Goal: Transaction & Acquisition: Book appointment/travel/reservation

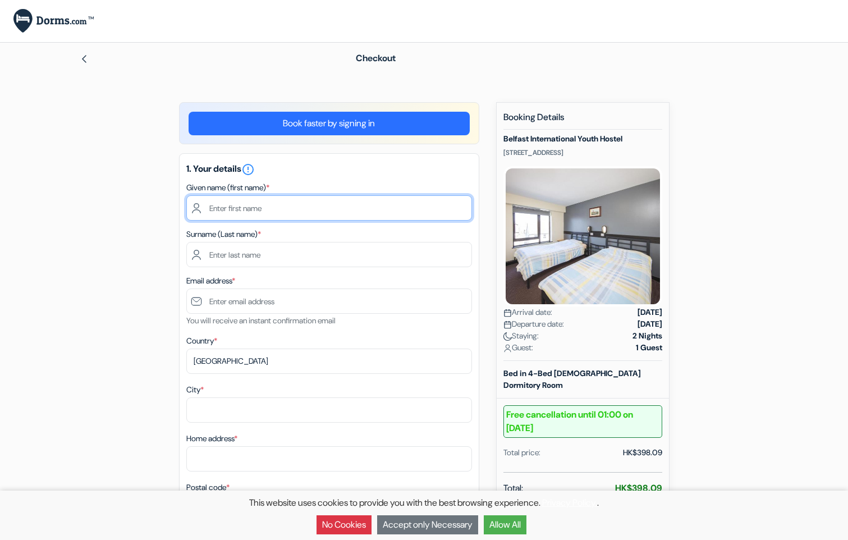
click at [264, 210] on input "text" at bounding box center [329, 207] width 286 height 25
type input "[PERSON_NAME]"
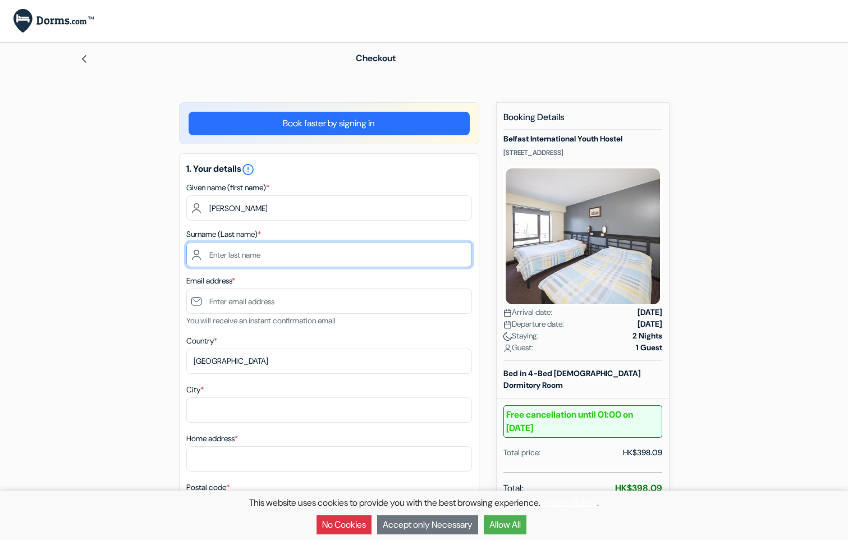
click at [258, 263] on input "text" at bounding box center [329, 254] width 286 height 25
type input "Ho"
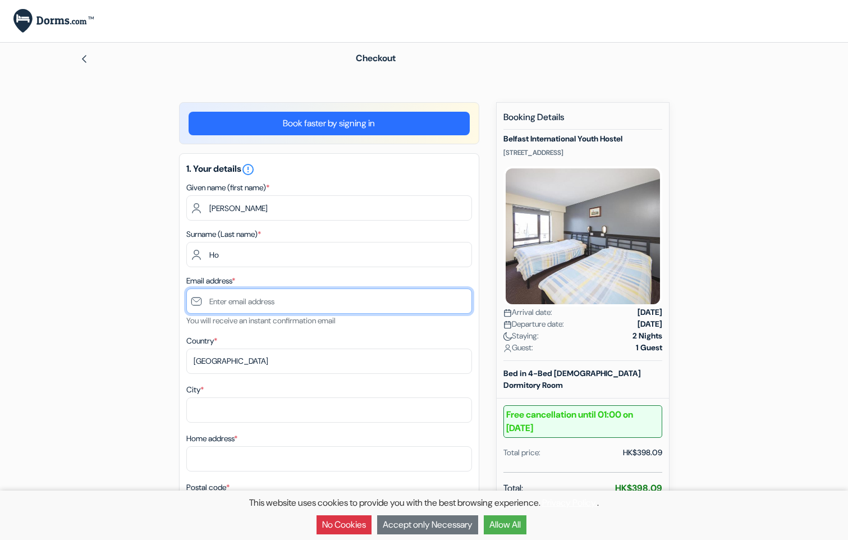
click at [286, 304] on input "text" at bounding box center [329, 300] width 286 height 25
type input "[EMAIL_ADDRESS][DOMAIN_NAME]"
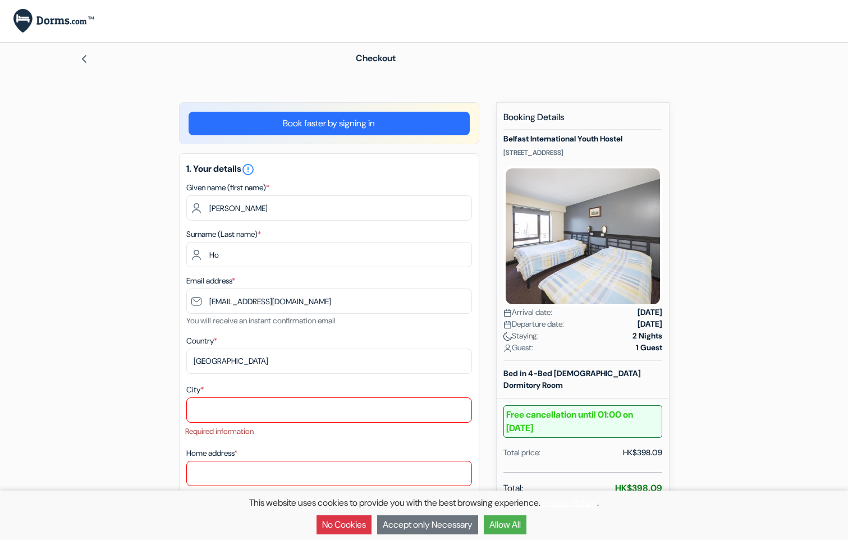
click at [434, 521] on button "Accept only Necessary" at bounding box center [427, 524] width 101 height 19
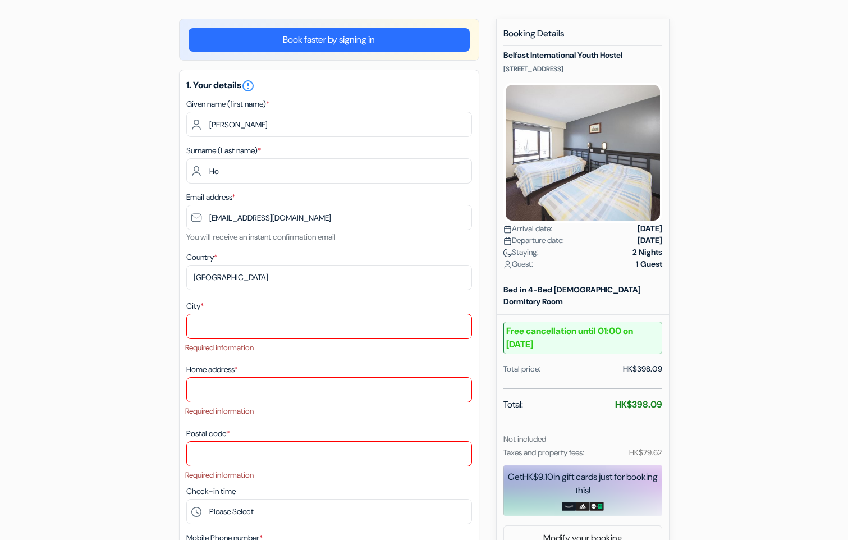
scroll to position [112, 0]
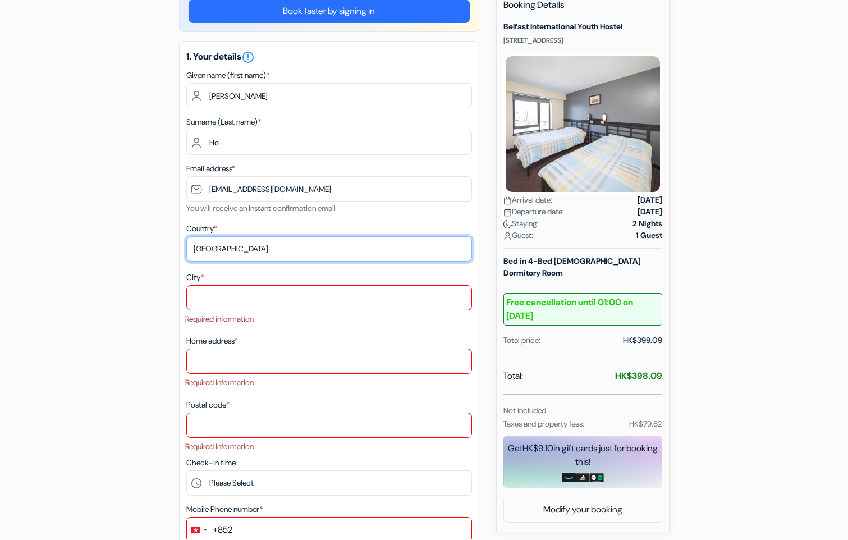
click at [310, 250] on select "Select country [GEOGRAPHIC_DATA] [GEOGRAPHIC_DATA] [GEOGRAPHIC_DATA] [GEOGRAPHI…" at bounding box center [329, 248] width 286 height 25
select select "gb"
click at [186, 236] on select "Select country [GEOGRAPHIC_DATA] [GEOGRAPHIC_DATA] [GEOGRAPHIC_DATA] [GEOGRAPHI…" at bounding box center [329, 248] width 286 height 25
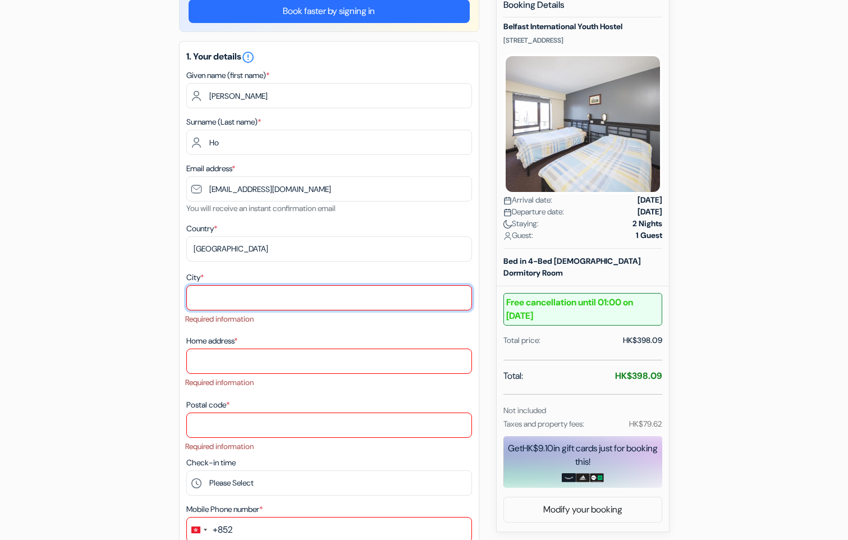
click at [249, 301] on input "City *" at bounding box center [329, 297] width 286 height 25
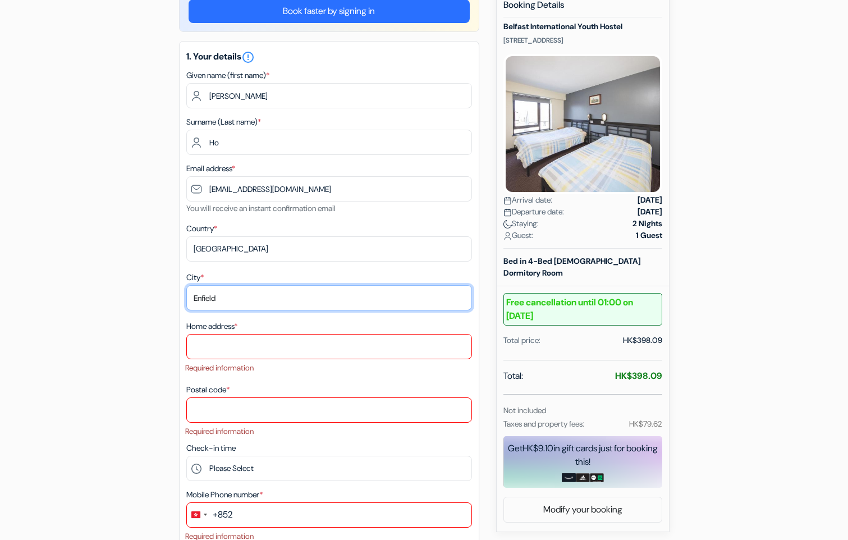
type input "Enfield"
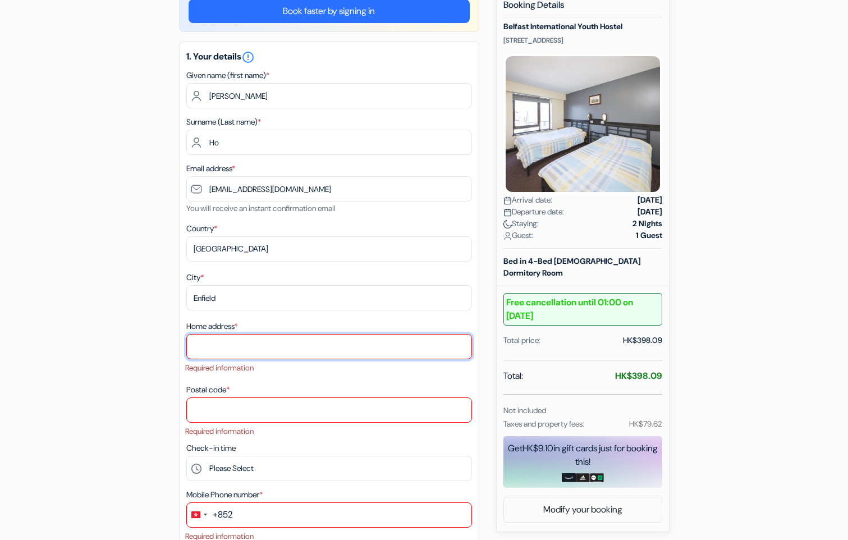
click at [261, 351] on input "Home address *" at bounding box center [329, 346] width 286 height 25
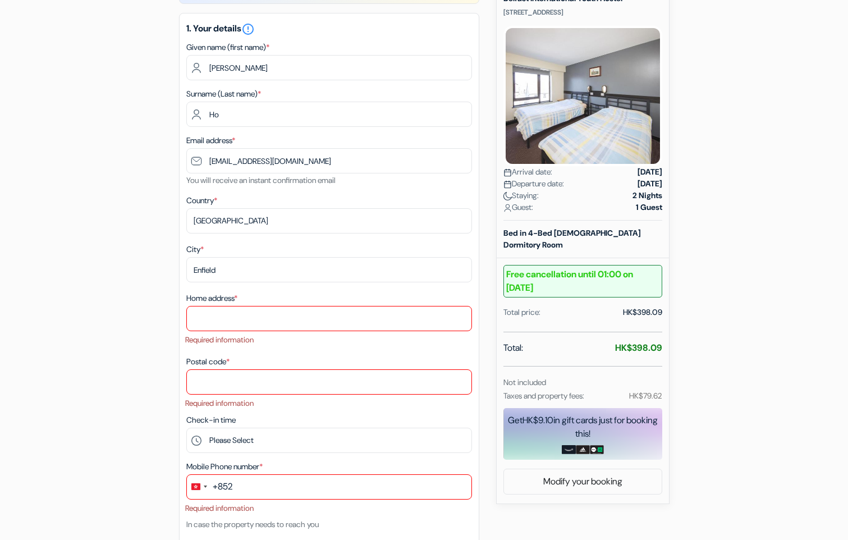
scroll to position [77, 0]
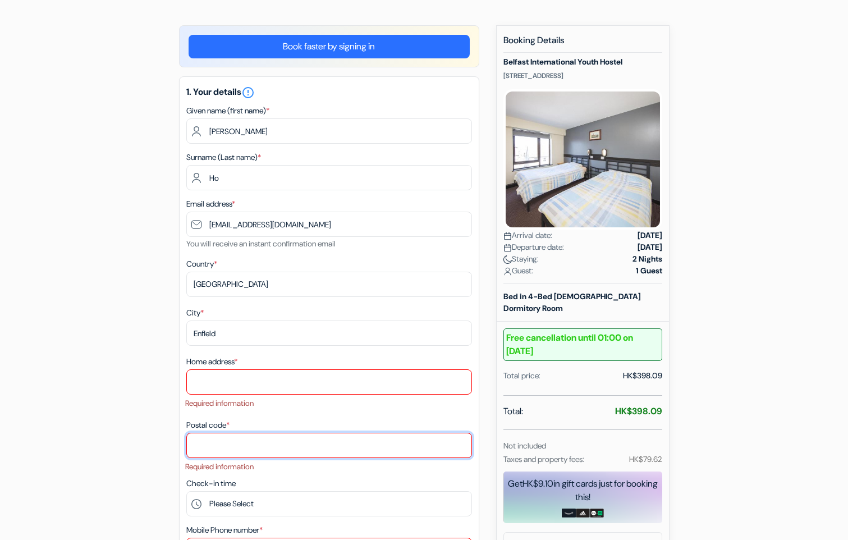
click at [304, 451] on input "Postal code *" at bounding box center [329, 445] width 286 height 25
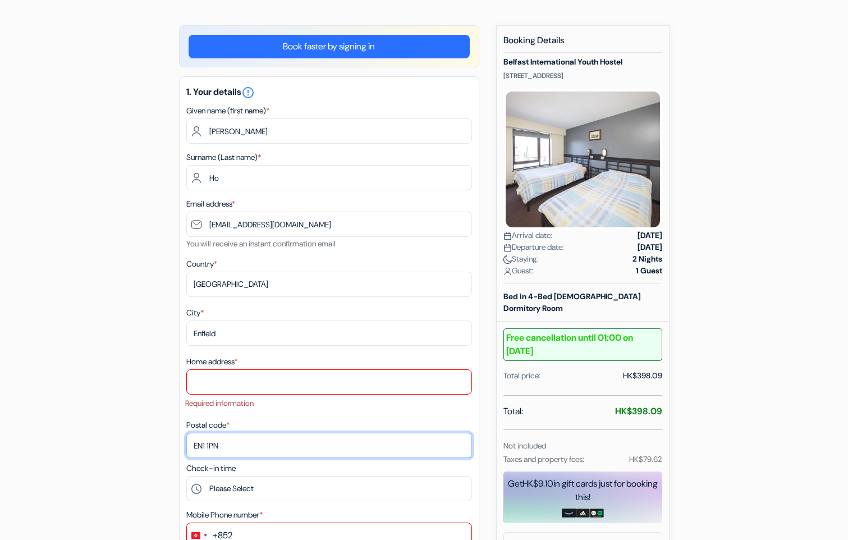
type input "EN1 1PN"
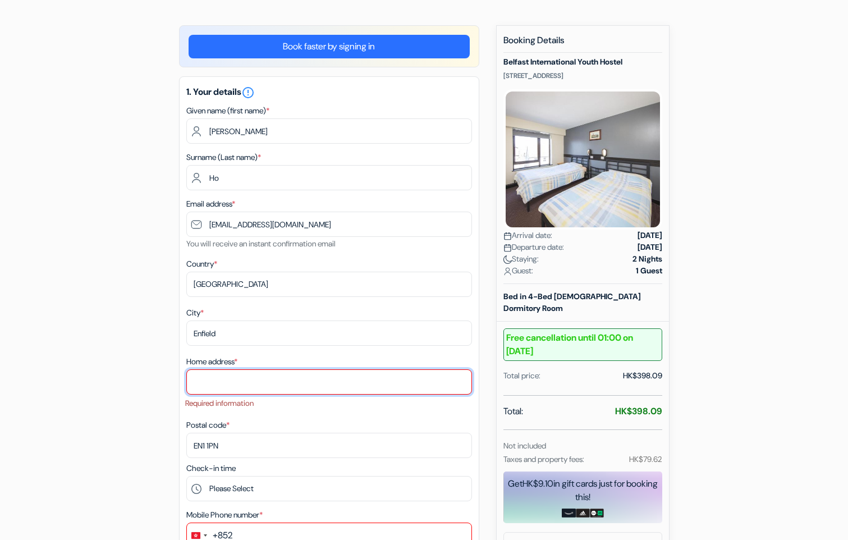
click at [231, 385] on input "Home address *" at bounding box center [329, 381] width 286 height 25
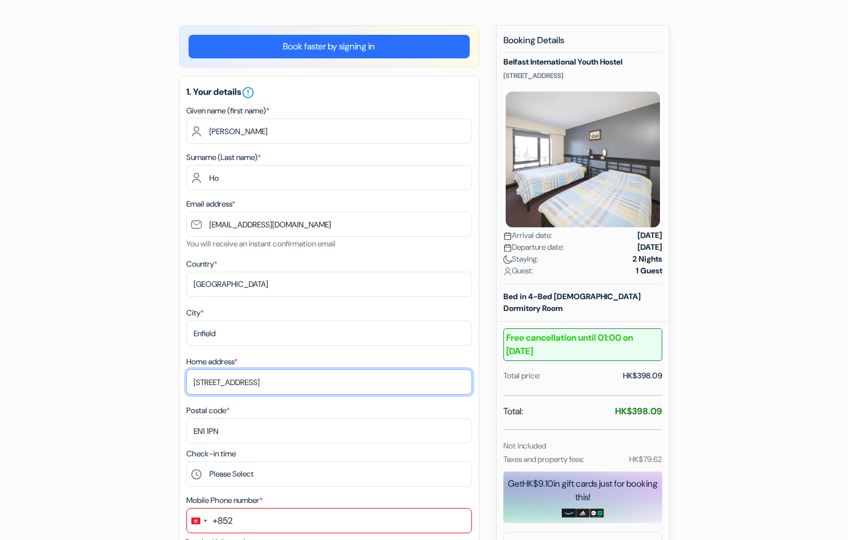
type input "[STREET_ADDRESS]"
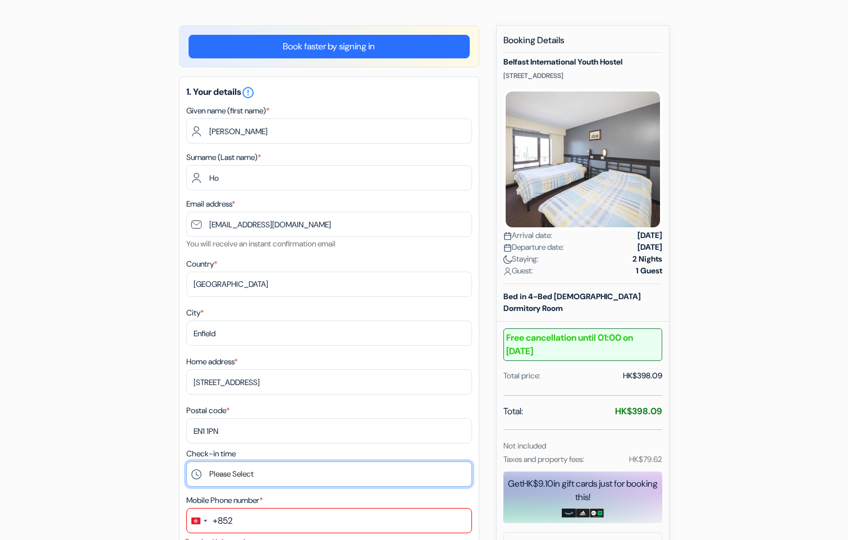
click at [309, 475] on select "Please Select 14:00 15:00 16:00 17:00 18:00 19:00 20:00 21:00 22:00 23:00" at bounding box center [329, 473] width 286 height 25
select select "18"
click at [186, 461] on select "Please Select 14:00 15:00 16:00 17:00 18:00 19:00 20:00 21:00 22:00 23:00" at bounding box center [329, 473] width 286 height 25
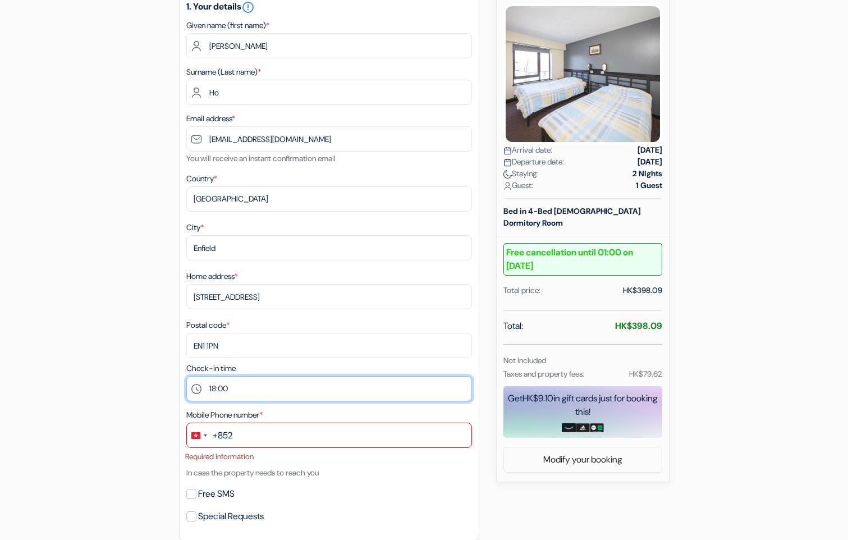
scroll to position [189, 0]
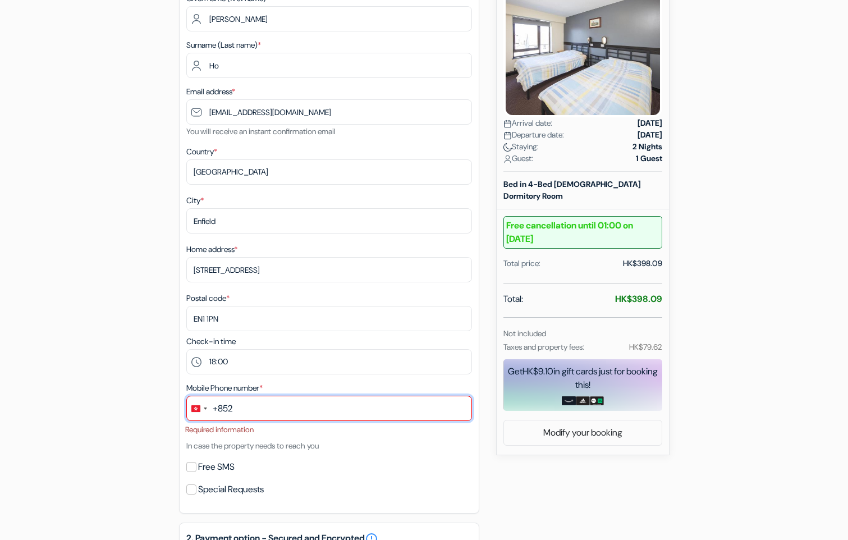
click at [255, 412] on input "text" at bounding box center [329, 408] width 286 height 25
click at [204, 407] on div "Change country, selected Hong Kong SAR China (+852)" at bounding box center [205, 408] width 3 height 2
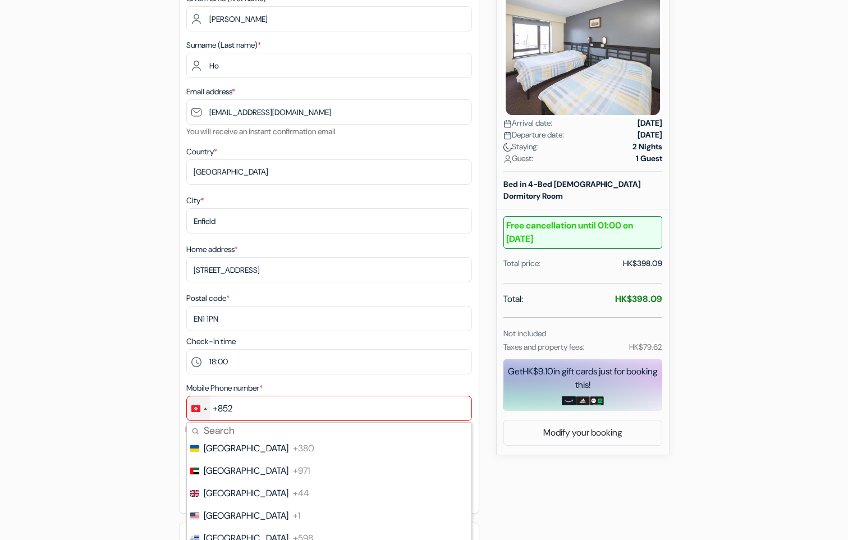
scroll to position [5152, 0]
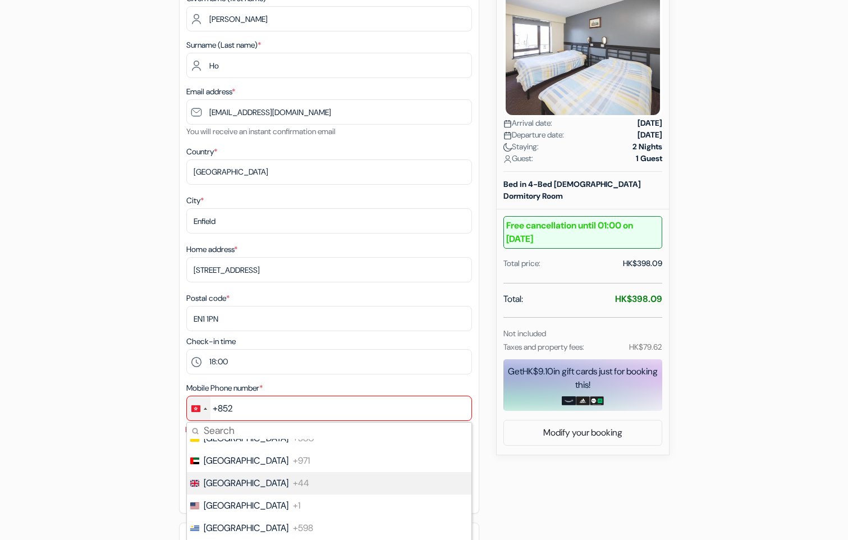
click at [256, 484] on span "[GEOGRAPHIC_DATA]" at bounding box center [246, 482] width 85 height 13
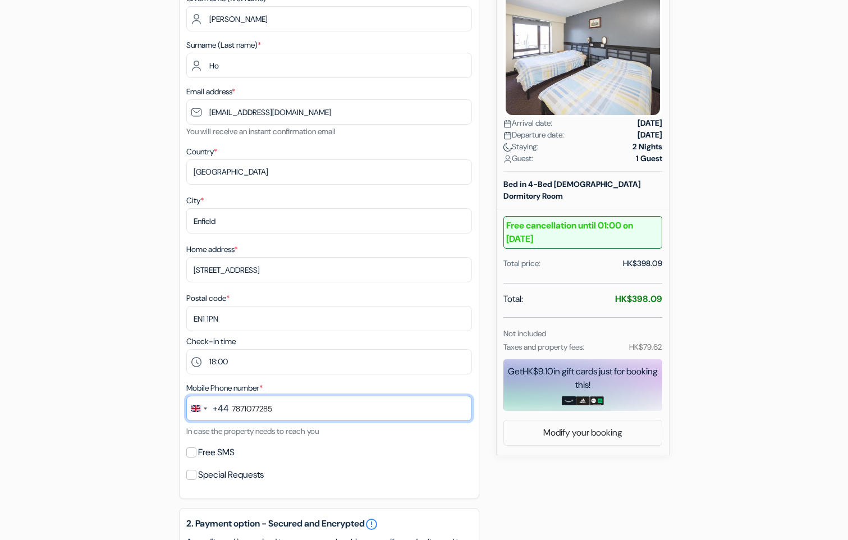
type input "7871077285"
click at [770, 466] on div "add_box Belfast International Youth Hostel [STREET_ADDRESS] Property Details X …" at bounding box center [424, 428] width 741 height 1031
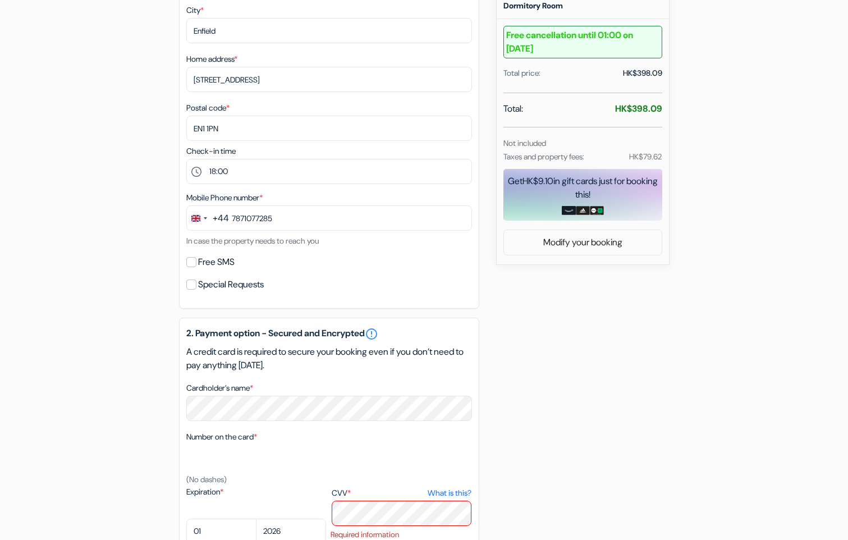
scroll to position [414, 0]
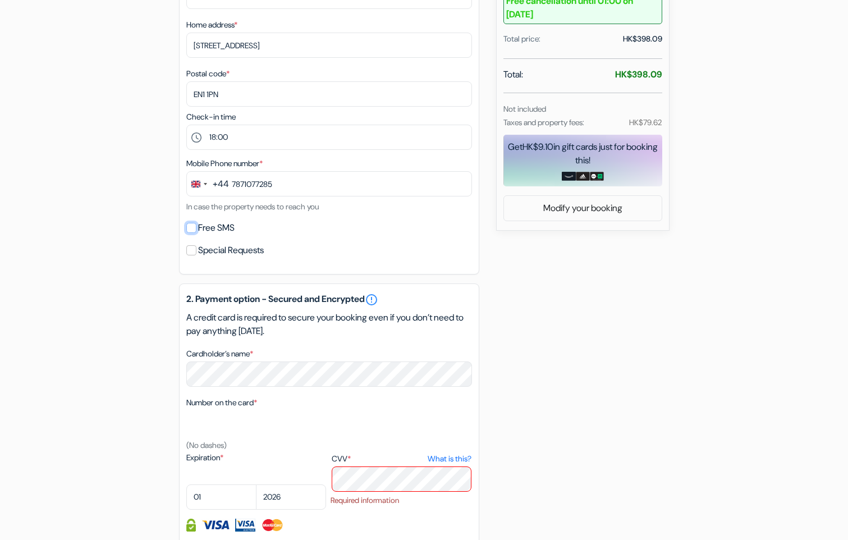
click at [192, 227] on input "Free SMS" at bounding box center [191, 228] width 10 height 10
checkbox input "true"
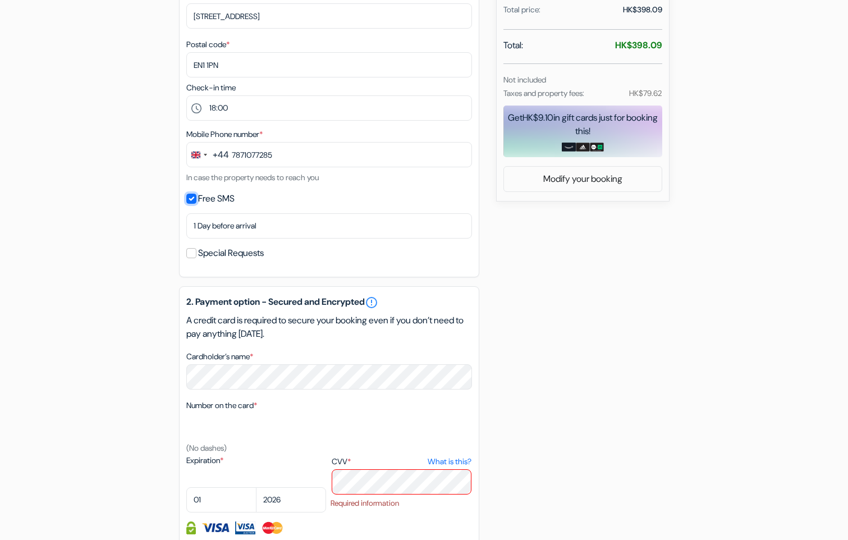
scroll to position [470, 0]
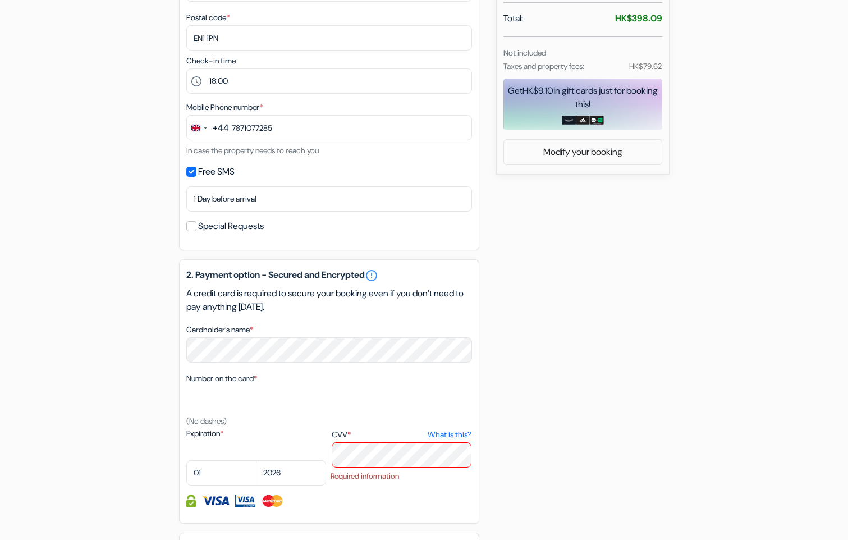
click at [278, 501] on img at bounding box center [272, 500] width 23 height 13
click at [238, 478] on select "01 02 03 04 05 06 07 08 09 10 11 12" at bounding box center [221, 472] width 70 height 25
select select "09"
click at [186, 460] on select "01 02 03 04 05 06 07 08 09 10 11 12" at bounding box center [221, 472] width 70 height 25
click at [219, 434] on label "Expiration *" at bounding box center [256, 434] width 140 height 12
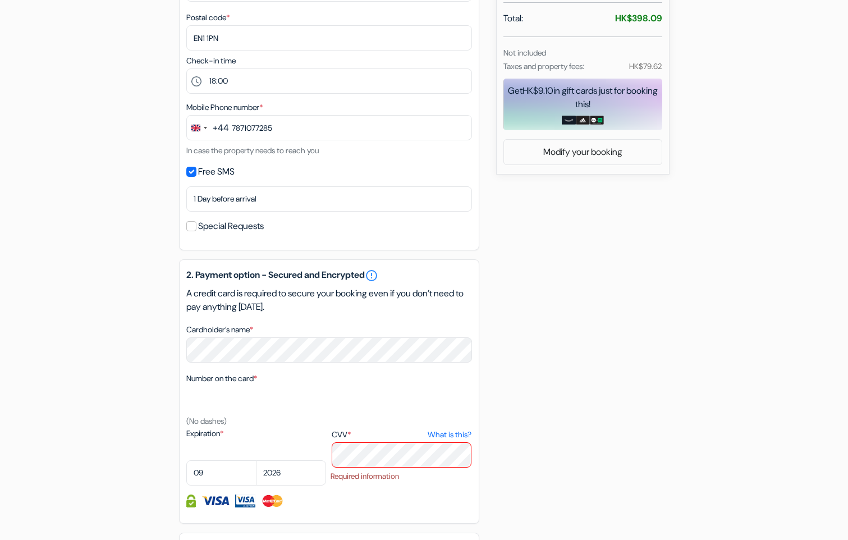
click at [0, 0] on textarea "Cardholder’s name *" at bounding box center [0, 0] width 0 height 0
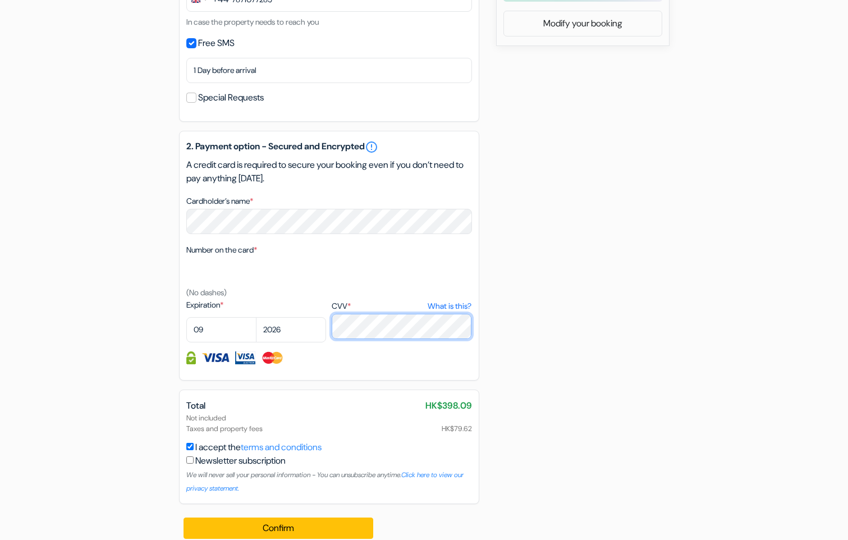
scroll to position [611, 0]
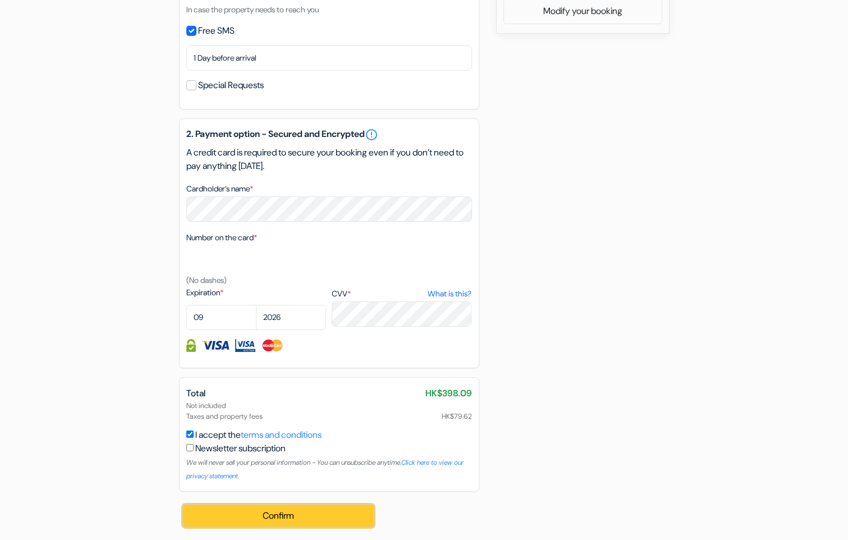
click at [282, 512] on button "Confirm Loading..." at bounding box center [278, 515] width 190 height 21
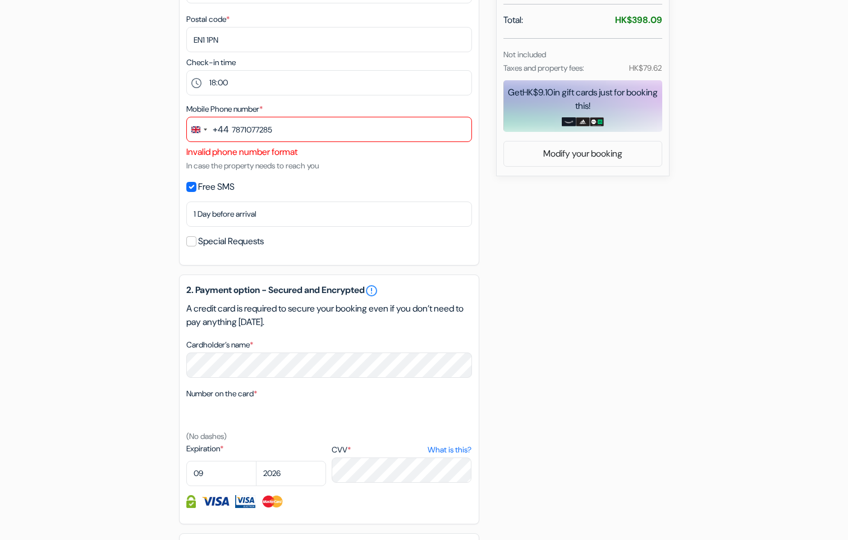
scroll to position [442, 0]
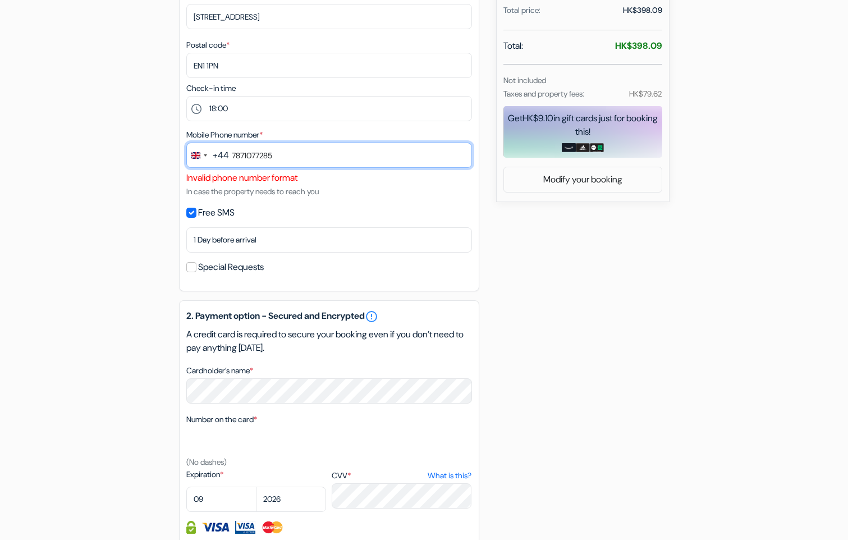
click at [230, 156] on input "7871077285" at bounding box center [329, 155] width 286 height 25
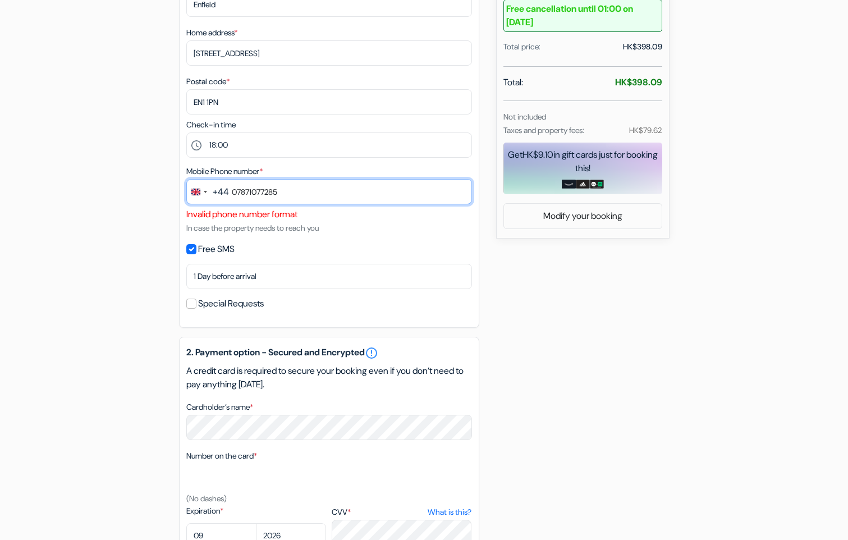
scroll to position [386, 0]
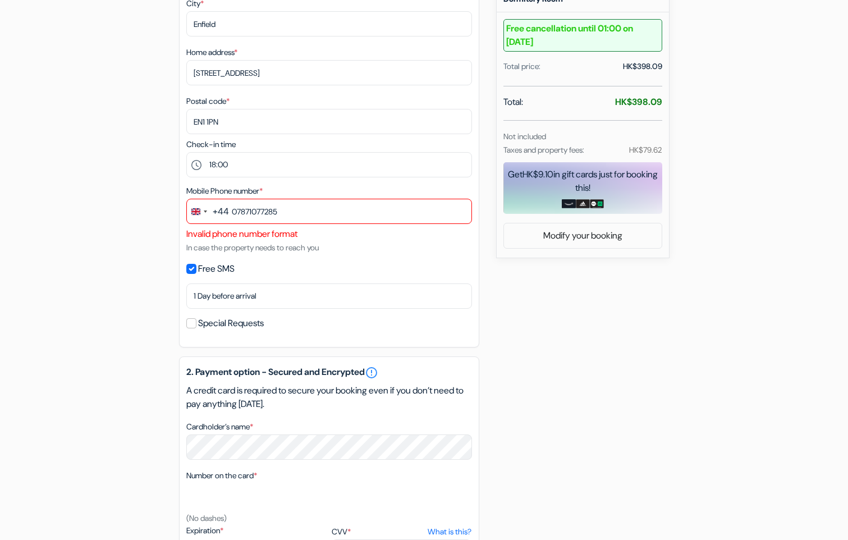
click at [115, 248] on div "add_box Belfast International Youth Hostel [STREET_ADDRESS] Property Details X …" at bounding box center [424, 247] width 741 height 1062
click at [301, 215] on input "07871077285" at bounding box center [329, 211] width 286 height 25
click at [252, 212] on input "07871077285" at bounding box center [329, 211] width 286 height 25
click at [392, 256] on div "1. Your details error_outline Given name (first name) * [PERSON_NAME] Surname (…" at bounding box center [329, 57] width 300 height 580
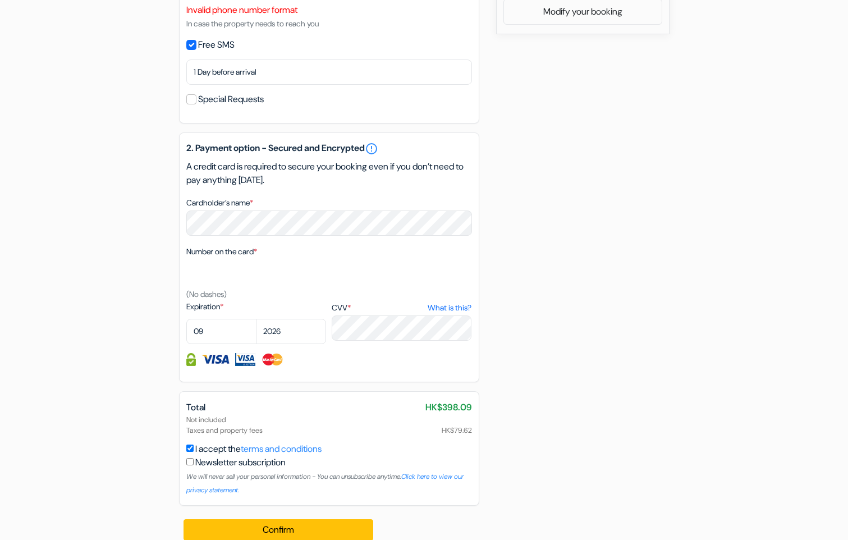
scroll to position [611, 0]
click at [289, 533] on button "Confirm Loading..." at bounding box center [278, 528] width 190 height 21
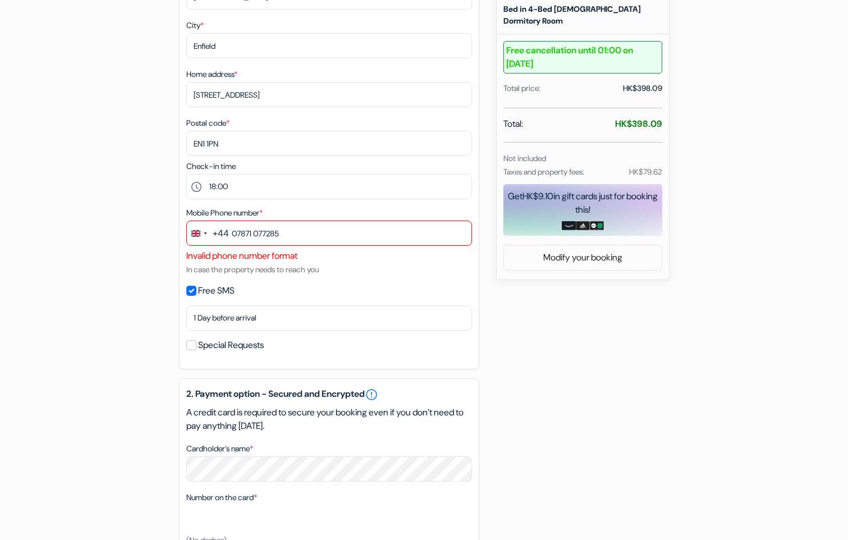
scroll to position [274, 0]
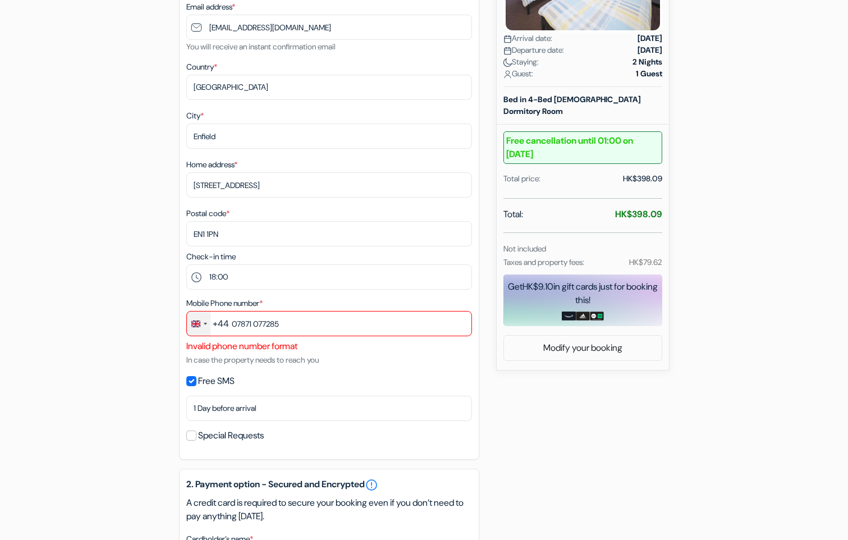
click at [203, 320] on div "Change country, selected United Kingdom (+44)" at bounding box center [199, 323] width 24 height 24
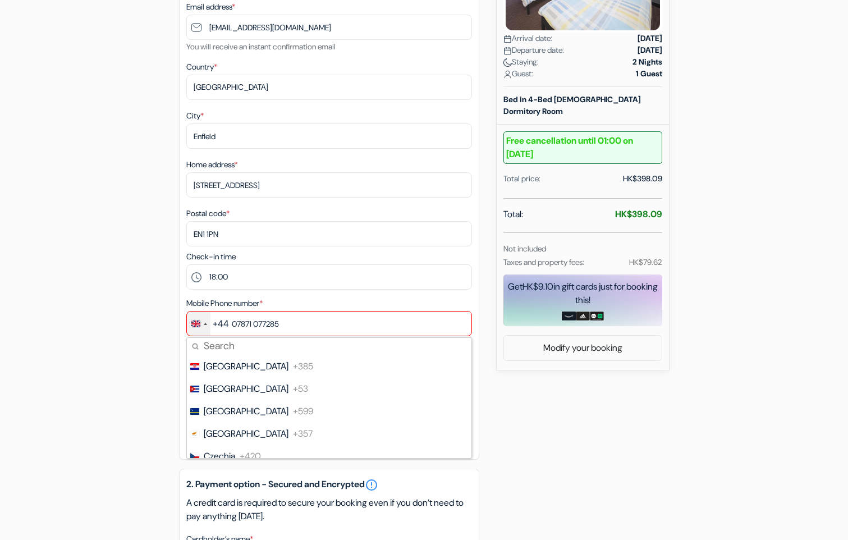
scroll to position [2158, 0]
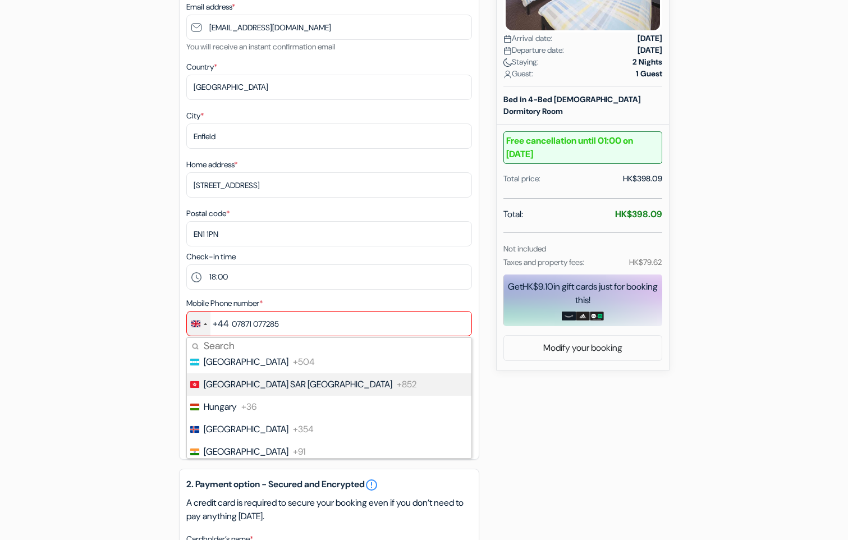
click at [292, 387] on span "[GEOGRAPHIC_DATA] SAR [GEOGRAPHIC_DATA]" at bounding box center [298, 384] width 189 height 13
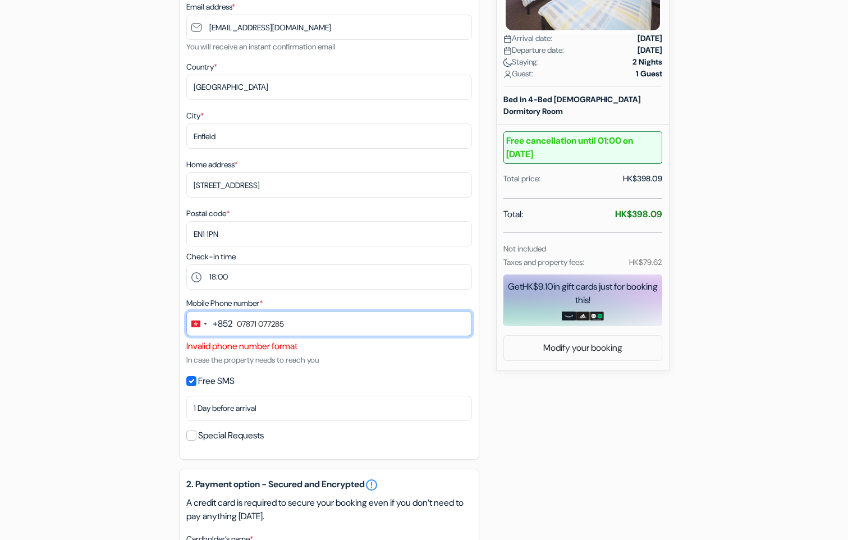
click at [302, 323] on input "07871 077285" at bounding box center [329, 323] width 286 height 25
type input "0"
type input "60300464"
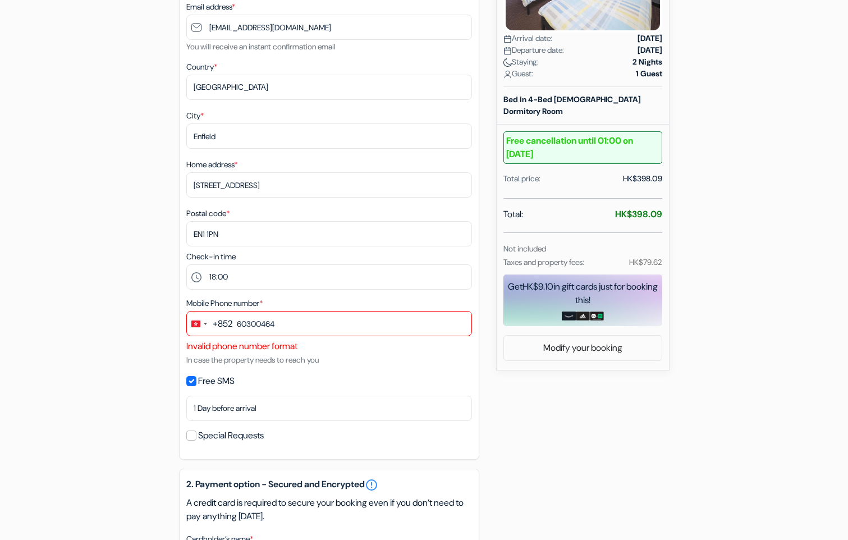
click at [52, 340] on form "Checkout add_box Belfast International Youth Hostel [STREET_ADDRESS] Property D…" at bounding box center [424, 315] width 848 height 1093
click at [293, 357] on small "In case the property needs to reach you" at bounding box center [252, 360] width 132 height 10
click at [192, 383] on input "Free SMS" at bounding box center [191, 381] width 10 height 10
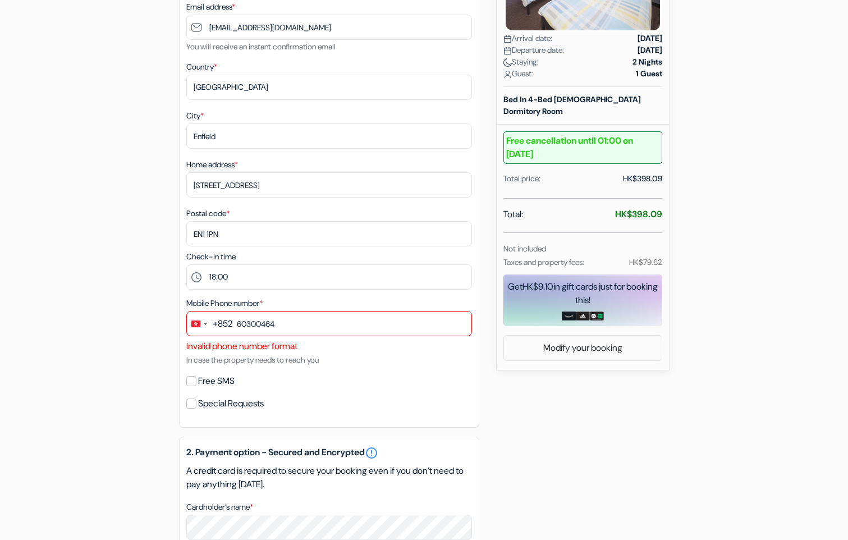
click at [62, 312] on div "add_box Belfast International Youth Hostel [STREET_ADDRESS] Property Details X …" at bounding box center [424, 343] width 741 height 1030
click at [195, 380] on input "Free SMS" at bounding box center [191, 381] width 10 height 10
checkbox input "true"
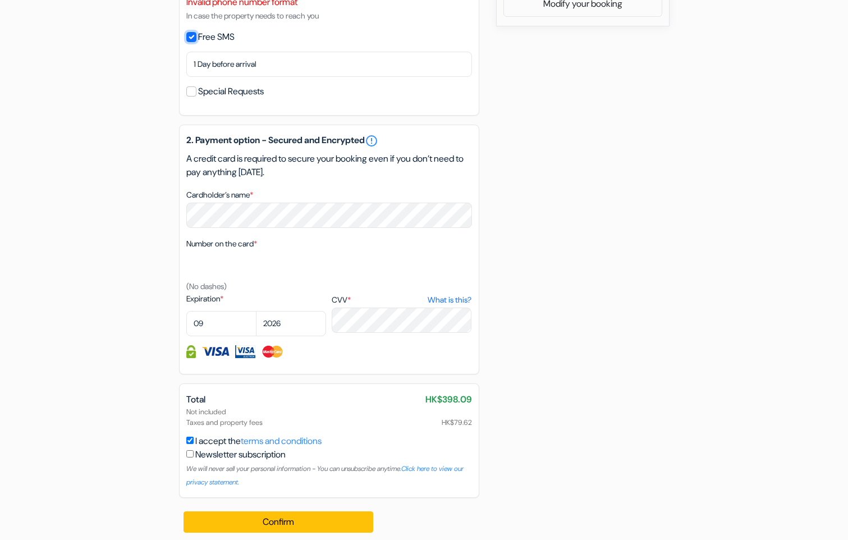
scroll to position [624, 0]
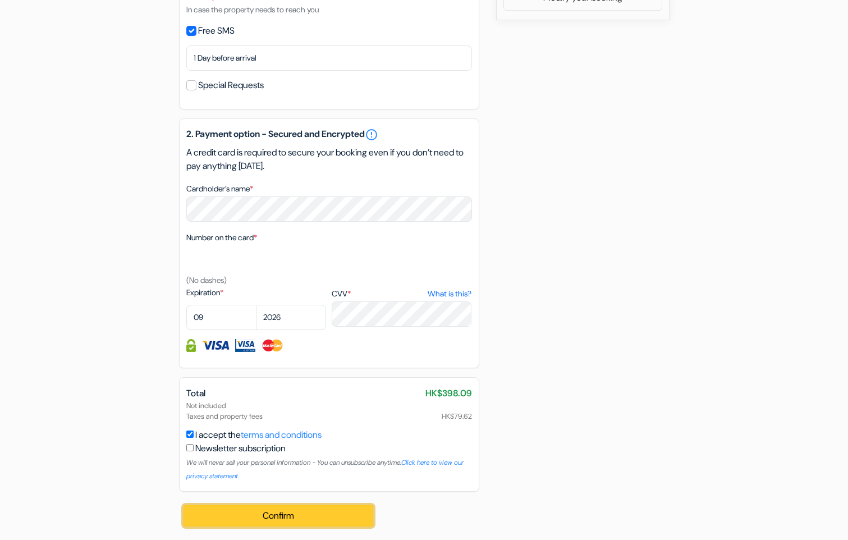
click at [287, 516] on button "Confirm Loading..." at bounding box center [278, 515] width 190 height 21
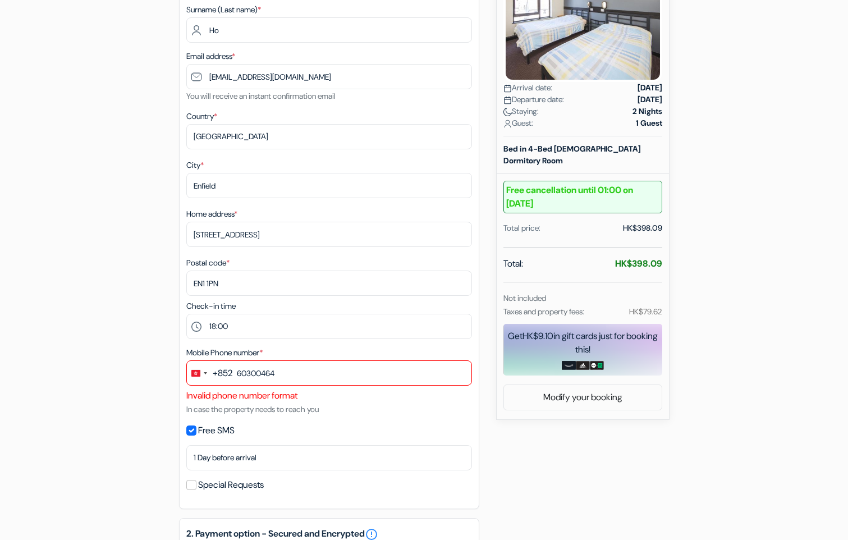
scroll to position [231, 0]
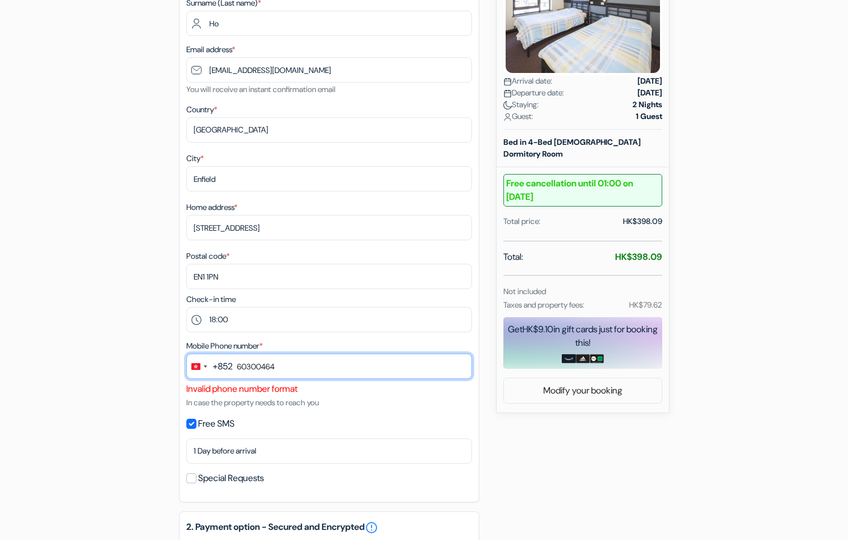
click at [326, 373] on input "60300464" at bounding box center [329, 366] width 286 height 25
type input "6"
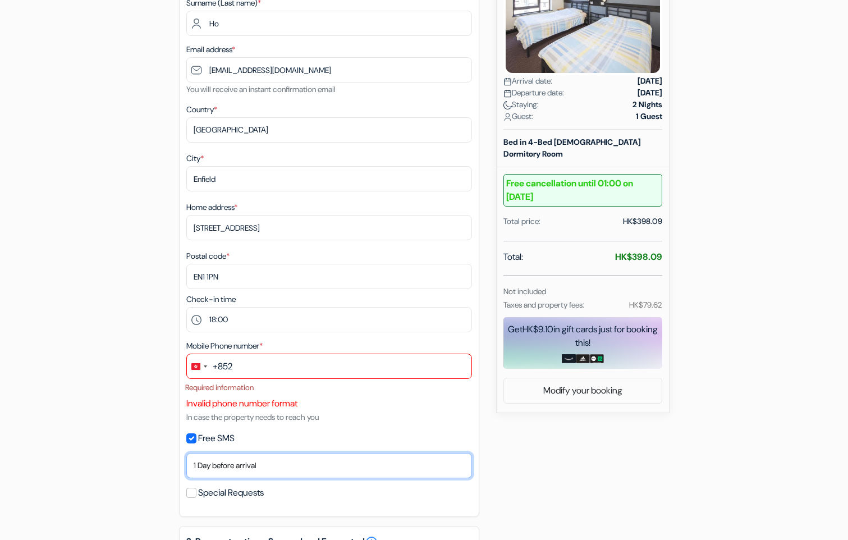
click at [279, 463] on select "No thank you Send now Arrival day 1 Day before arrival 2 Days before arrival 3 …" at bounding box center [329, 465] width 286 height 25
select select "none"
click at [186, 453] on select "No thank you Send now Arrival day 1 Day before arrival 2 Days before arrival 3 …" at bounding box center [329, 465] width 286 height 25
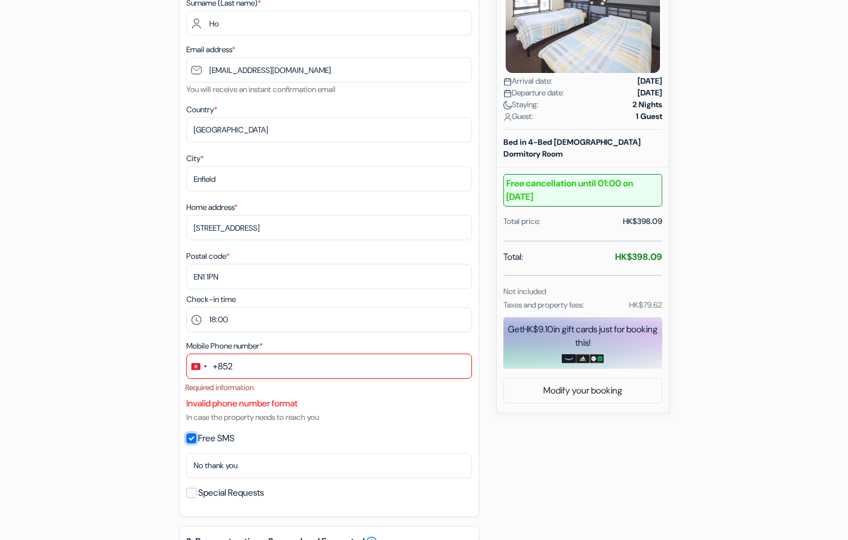
click at [190, 437] on input "Free SMS" at bounding box center [191, 438] width 10 height 10
checkbox input "false"
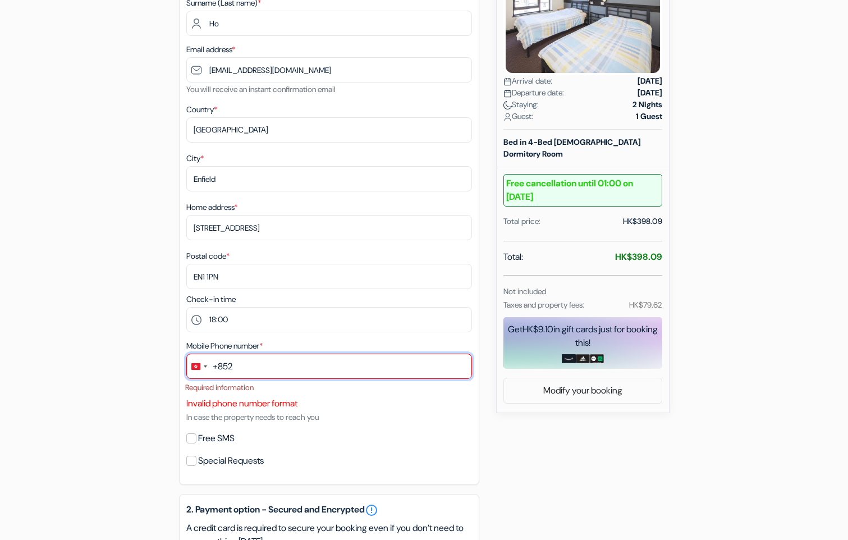
click at [259, 366] on input "text" at bounding box center [329, 366] width 286 height 25
click at [195, 369] on div "Change country, selected Hong Kong SAR China (+852)" at bounding box center [195, 366] width 9 height 7
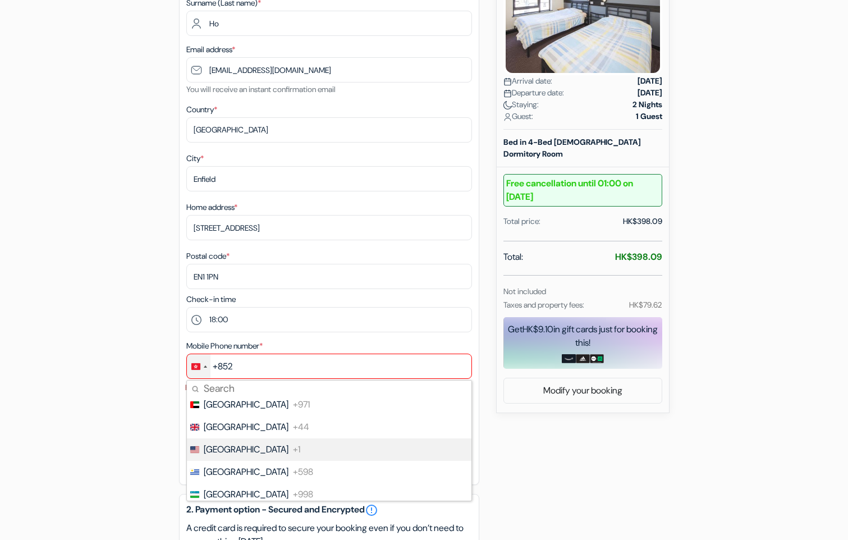
scroll to position [5141, 0]
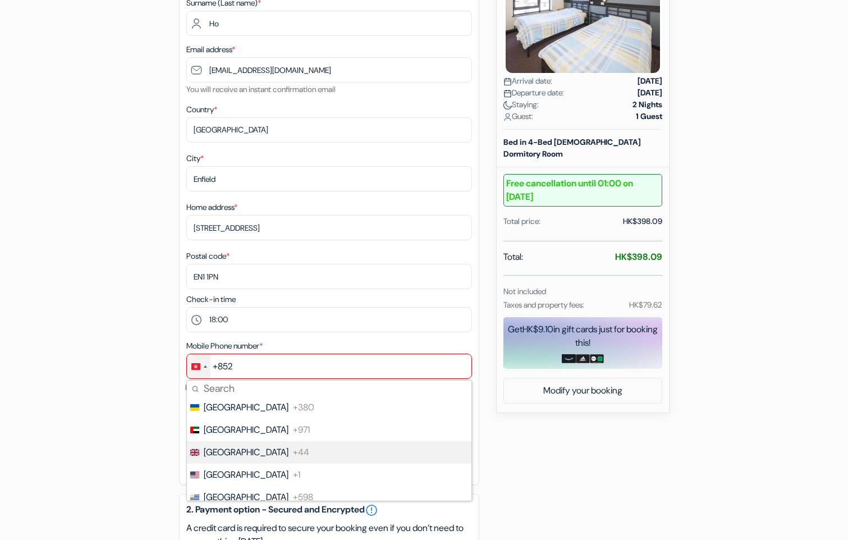
click at [262, 455] on span "[GEOGRAPHIC_DATA]" at bounding box center [246, 452] width 85 height 13
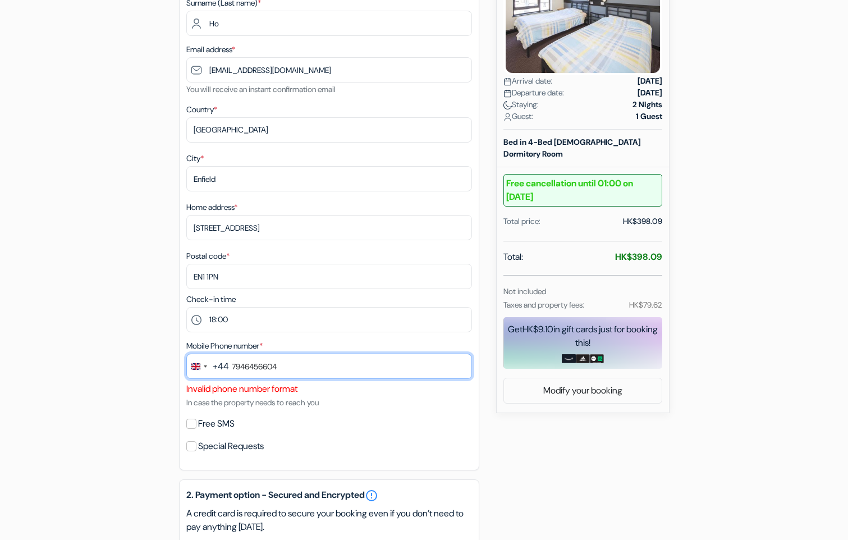
type input "7946456604"
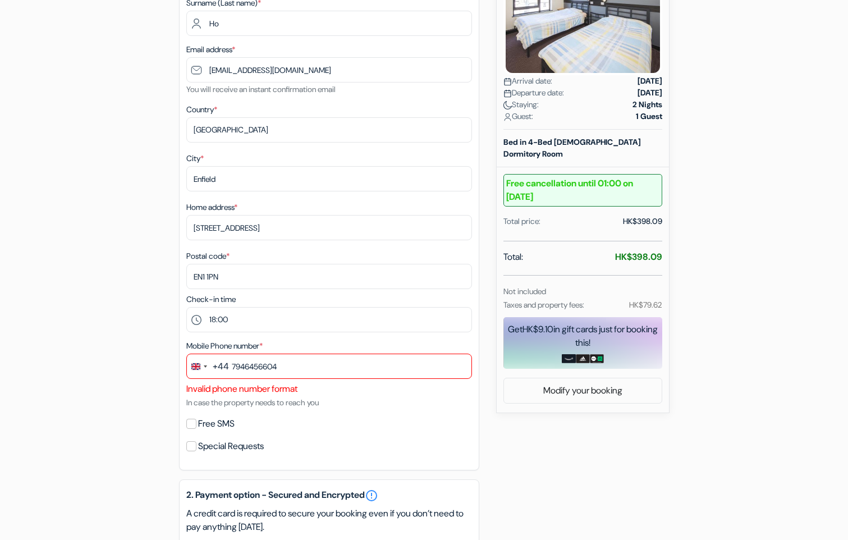
click at [270, 396] on div "Mobile Phone number * +44 244 results found No results found [GEOGRAPHIC_DATA] …" at bounding box center [329, 374] width 286 height 70
click at [95, 416] on div "add_box Belfast International Youth Hostel [STREET_ADDRESS] Property Details X …" at bounding box center [424, 386] width 741 height 1030
click at [263, 342] on label "Mobile Phone number *" at bounding box center [224, 346] width 76 height 12
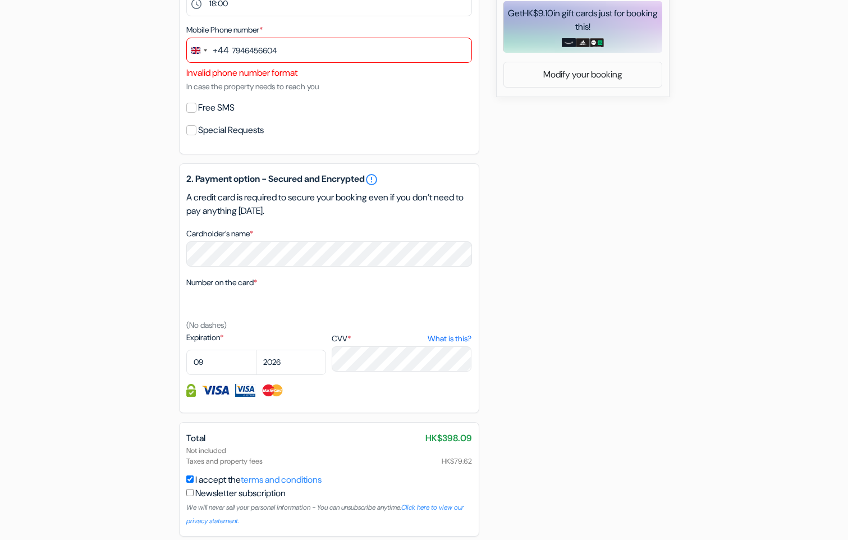
scroll to position [536, 0]
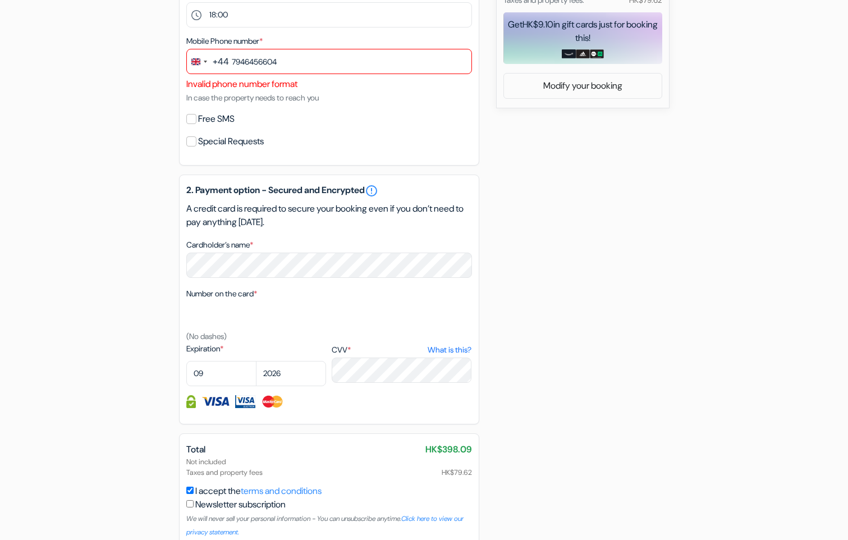
click at [75, 342] on div "add_box Belfast International Youth Hostel [STREET_ADDRESS] Property Details X …" at bounding box center [424, 81] width 741 height 1030
click at [191, 118] on input "Free SMS" at bounding box center [191, 119] width 10 height 10
checkbox input "true"
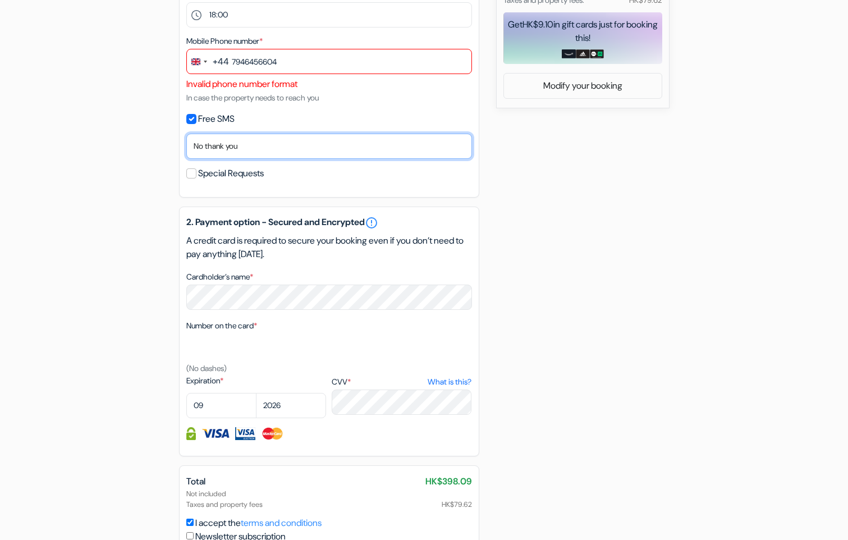
click at [259, 147] on select "No thank you Send now Arrival day 1 Day before arrival 2 Days before arrival 3 …" at bounding box center [329, 146] width 286 height 25
select select "1"
click at [186, 134] on select "No thank you Send now Arrival day 1 Day before arrival 2 Days before arrival 3 …" at bounding box center [329, 146] width 286 height 25
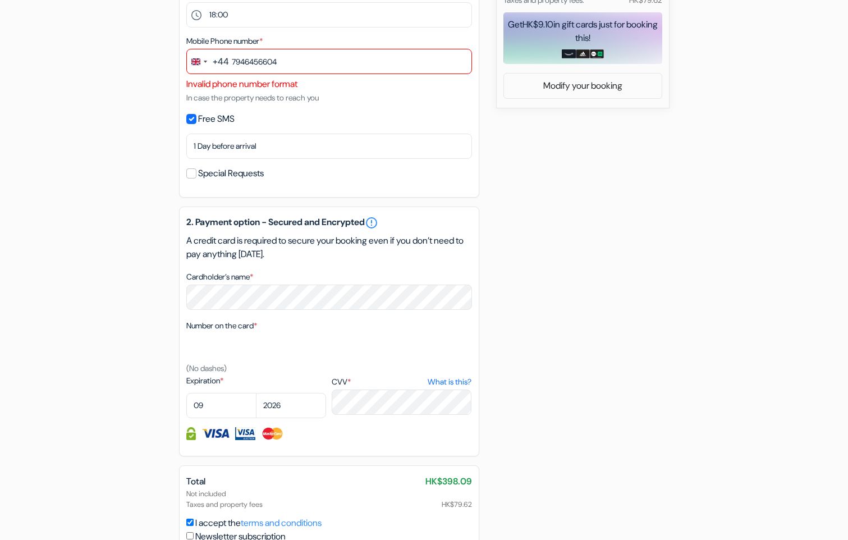
click at [111, 163] on div "add_box Belfast International Youth Hostel [STREET_ADDRESS] Property Details X …" at bounding box center [424, 97] width 741 height 1062
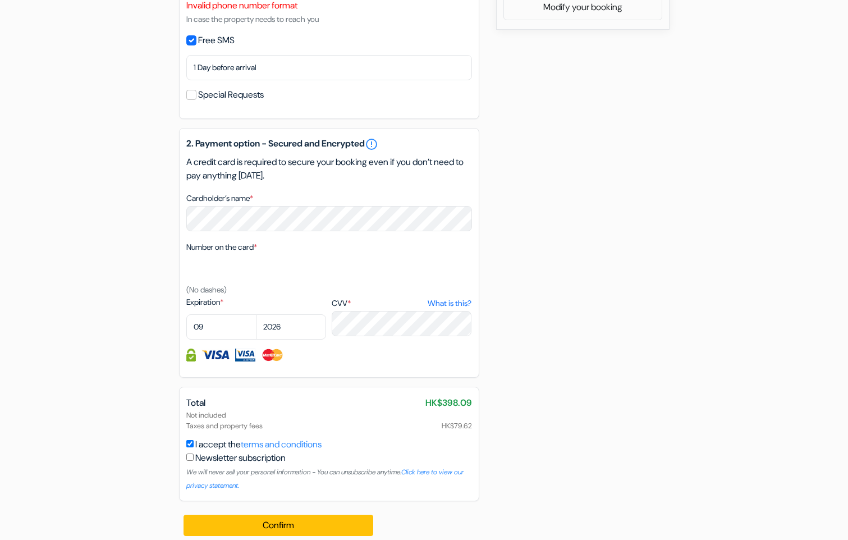
scroll to position [624, 0]
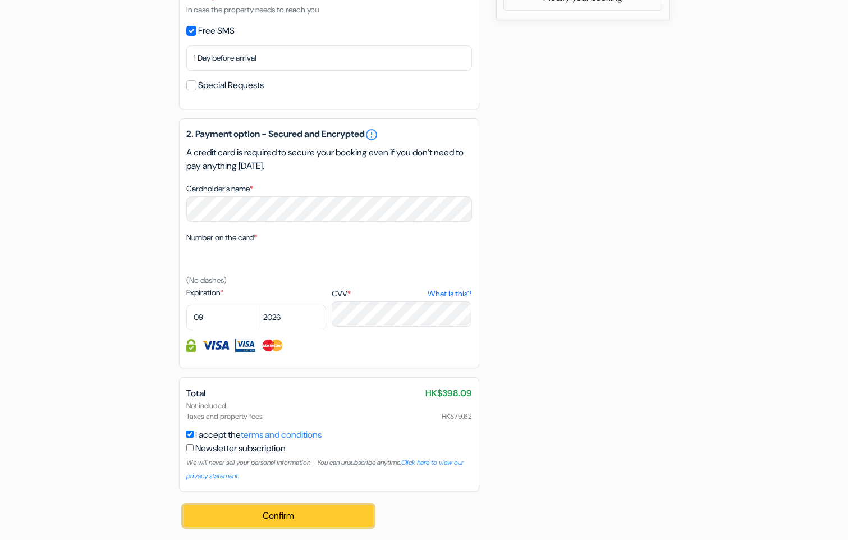
click at [308, 519] on button "Confirm Loading..." at bounding box center [278, 515] width 190 height 21
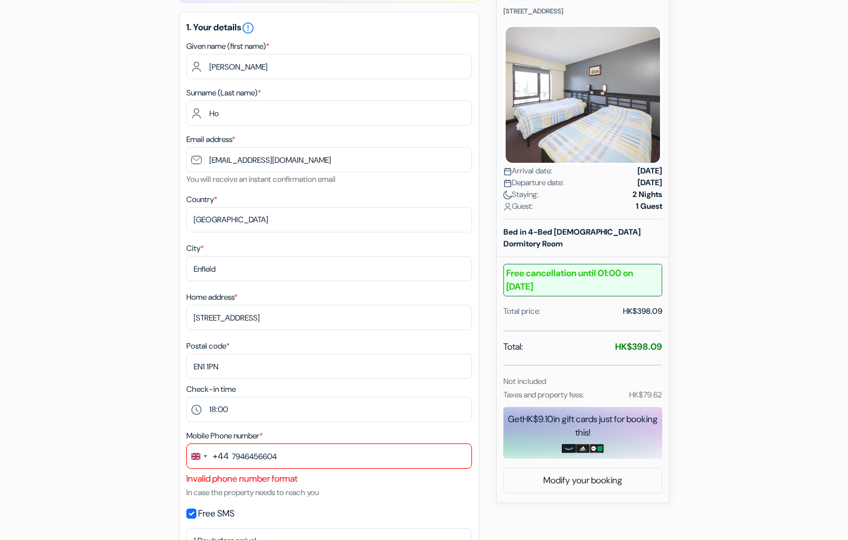
scroll to position [63, 0]
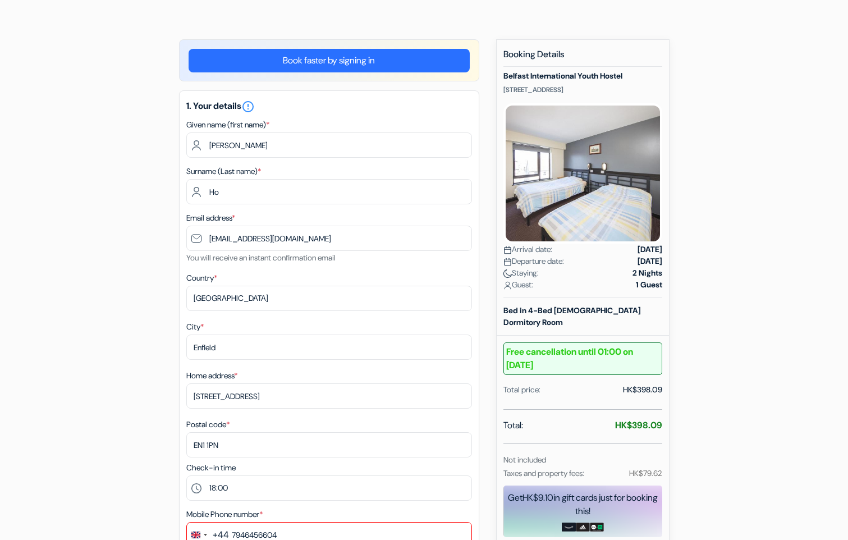
click at [382, 58] on link "Book faster by signing in" at bounding box center [329, 61] width 281 height 24
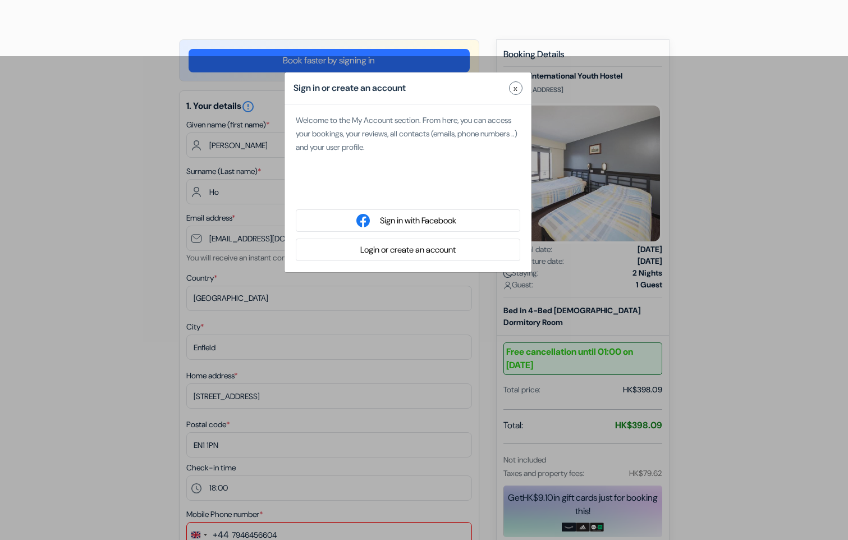
click at [519, 90] on button "x" at bounding box center [515, 87] width 13 height 13
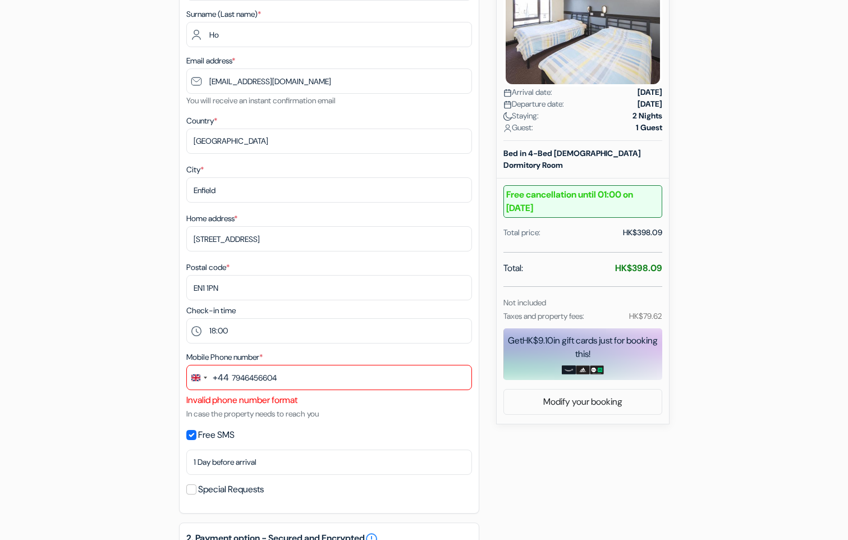
scroll to position [224, 0]
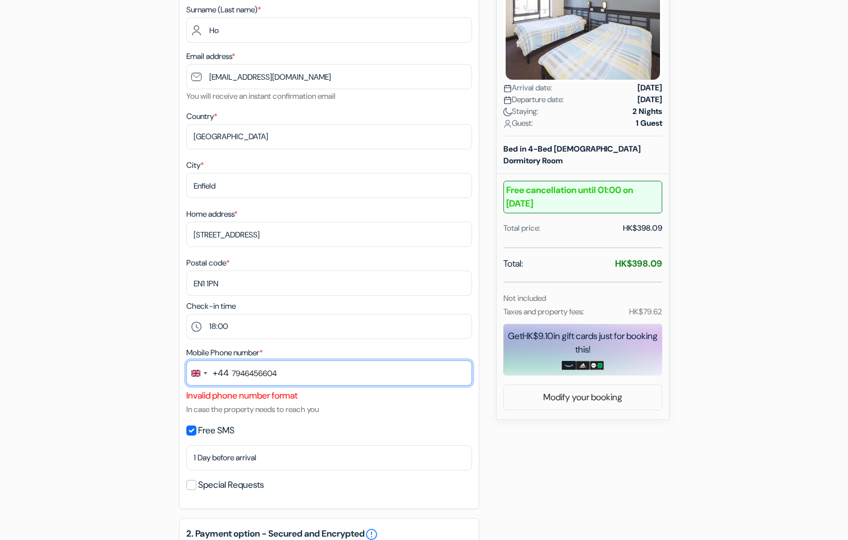
click at [354, 378] on input "7946456604" at bounding box center [329, 372] width 286 height 25
click at [647, 464] on div "add_box Belfast International Youth Hostel [STREET_ADDRESS] Property Details X …" at bounding box center [424, 409] width 741 height 1062
click at [247, 397] on div "Invalid phone number format" at bounding box center [329, 395] width 286 height 13
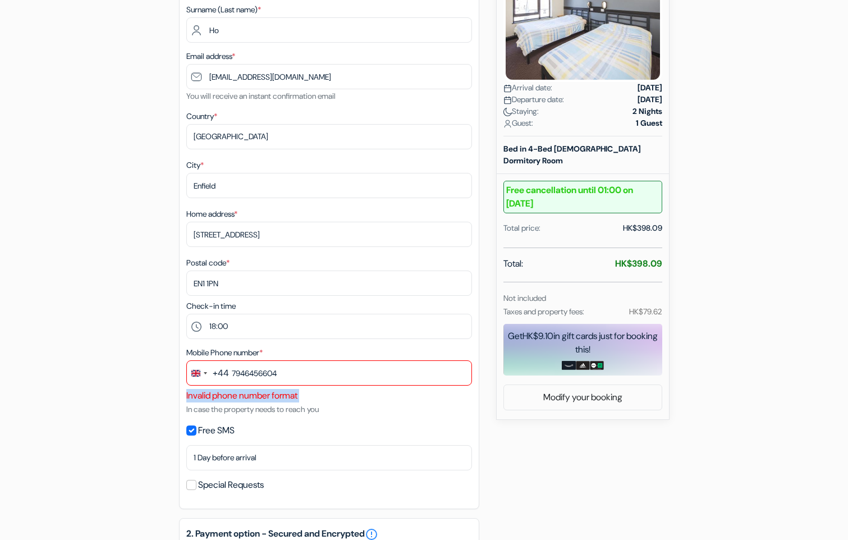
click at [247, 397] on div "Invalid phone number format" at bounding box center [329, 395] width 286 height 13
click at [352, 403] on div "Mobile Phone number * +44 244 results found No results found [GEOGRAPHIC_DATA] …" at bounding box center [329, 381] width 286 height 70
click at [49, 347] on form "Checkout add_box Belfast International Youth Hostel [STREET_ADDRESS] Property D…" at bounding box center [424, 364] width 848 height 1093
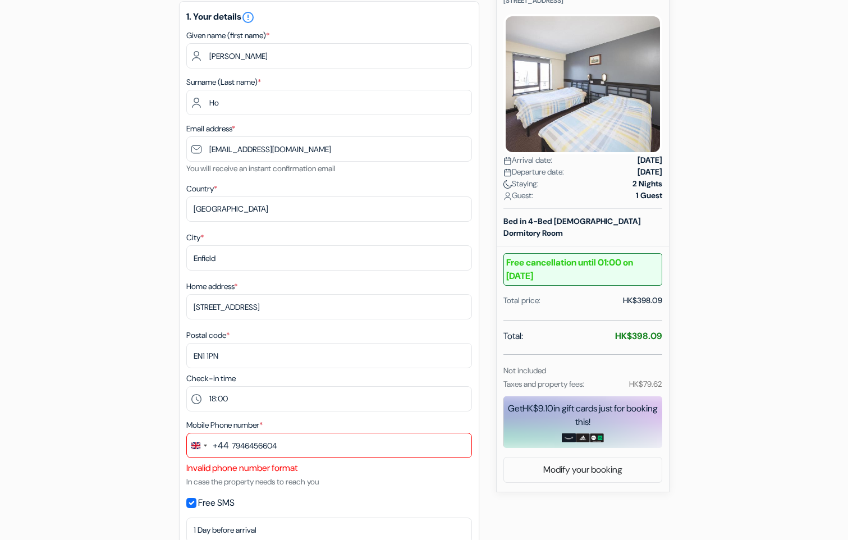
scroll to position [168, 0]
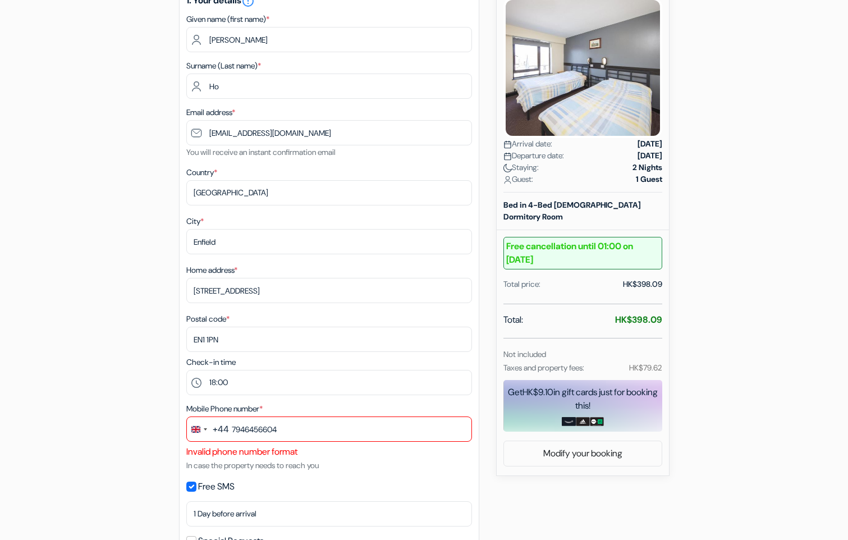
drag, startPoint x: 699, startPoint y: 20, endPoint x: 659, endPoint y: 16, distance: 40.5
click at [680, 25] on div "add_box Belfast International Youth Hostel [STREET_ADDRESS] Property Details X …" at bounding box center [424, 465] width 741 height 1062
click at [685, 465] on div "add_box Belfast International Youth Hostel [STREET_ADDRESS] Property Details X …" at bounding box center [424, 465] width 741 height 1062
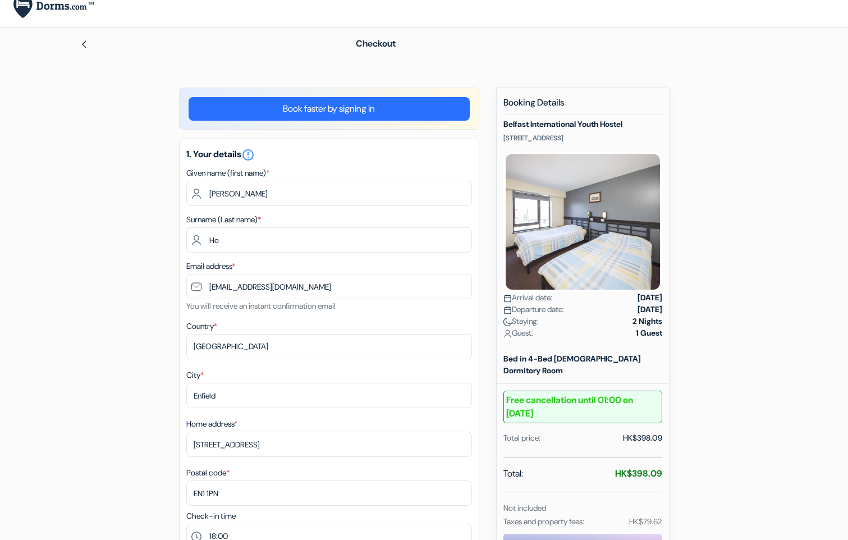
scroll to position [0, 0]
